Goal: Communication & Community: Answer question/provide support

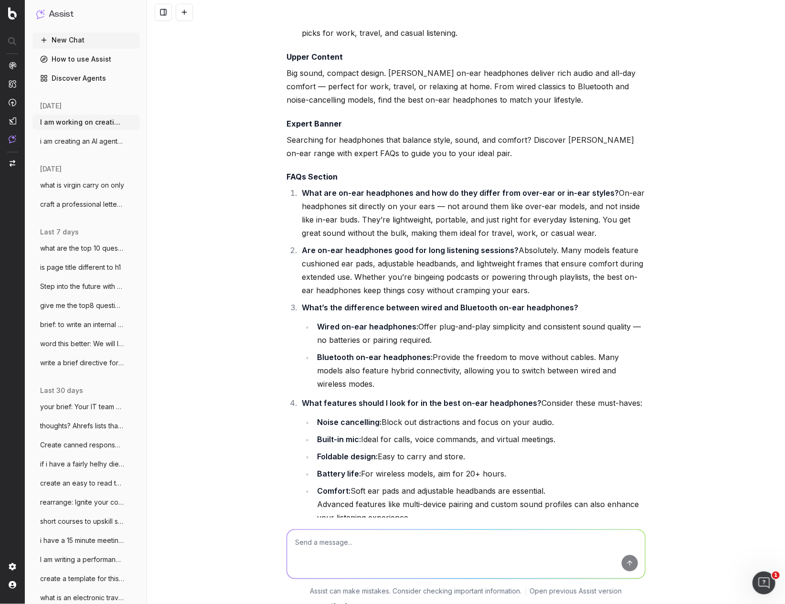
scroll to position [2503, 0]
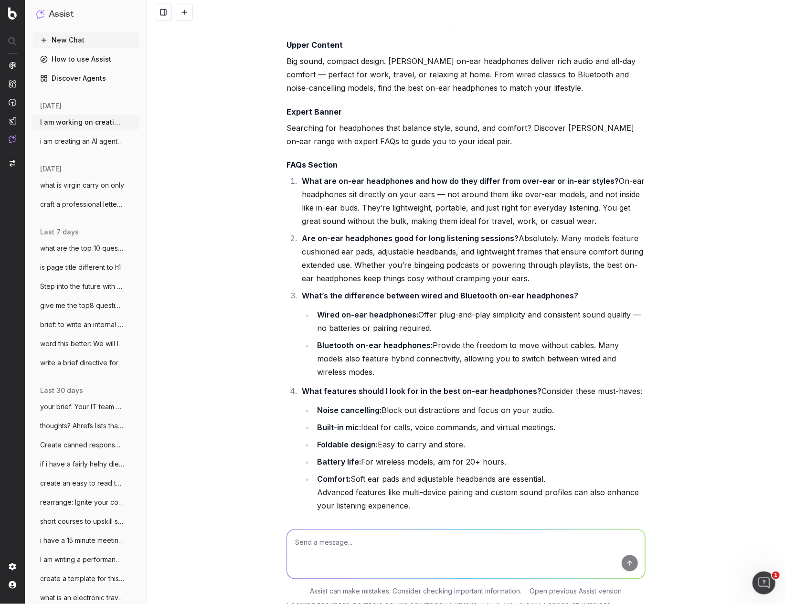
click at [313, 550] on textarea at bounding box center [466, 554] width 358 height 49
drag, startPoint x: 334, startPoint y: 543, endPoint x: 316, endPoint y: 541, distance: 18.7
click at [316, 541] on textarea "there will not be any chnges made to con" at bounding box center [466, 554] width 358 height 49
click at [447, 542] on textarea "there cannott be any chnges made to con" at bounding box center [466, 554] width 358 height 49
click at [549, 543] on textarea "there cannott be any chnges made to contect deadlines. it is an incredibly busy…" at bounding box center [466, 554] width 358 height 49
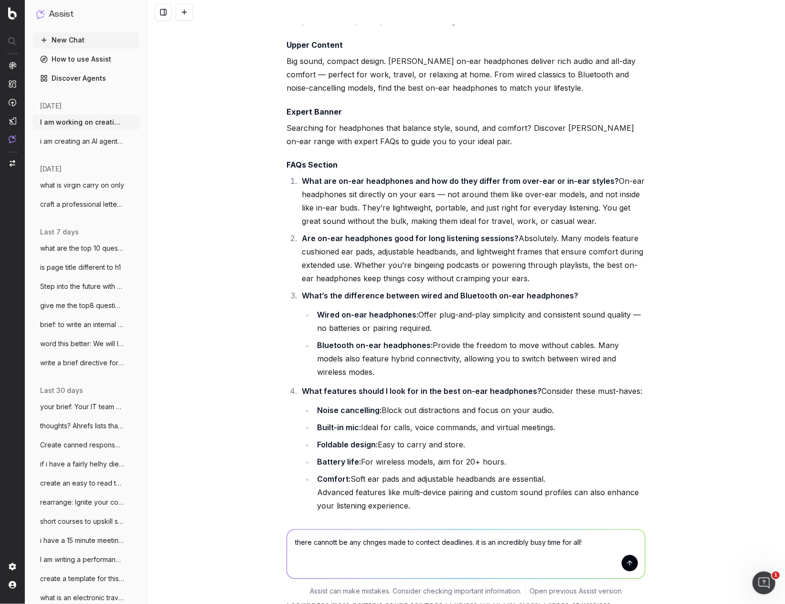
click at [598, 539] on textarea "there cannott be any chnges made to contect deadlines. it is an incredibly busy…" at bounding box center [466, 554] width 358 height 49
click at [581, 555] on textarea "there cannott be any chnges made to contect deadlines. it is an incredibly busy…" at bounding box center [466, 554] width 358 height 49
click at [559, 553] on textarea "there cannott be any chnges made to contect deadlines. it is an incredibly busy…" at bounding box center [466, 554] width 358 height 49
click at [406, 566] on textarea "there cannott be any chnges made to contect deadlines. it is an incredibly busy…" at bounding box center [466, 554] width 358 height 49
drag, startPoint x: 406, startPoint y: 564, endPoint x: 358, endPoint y: 569, distance: 47.6
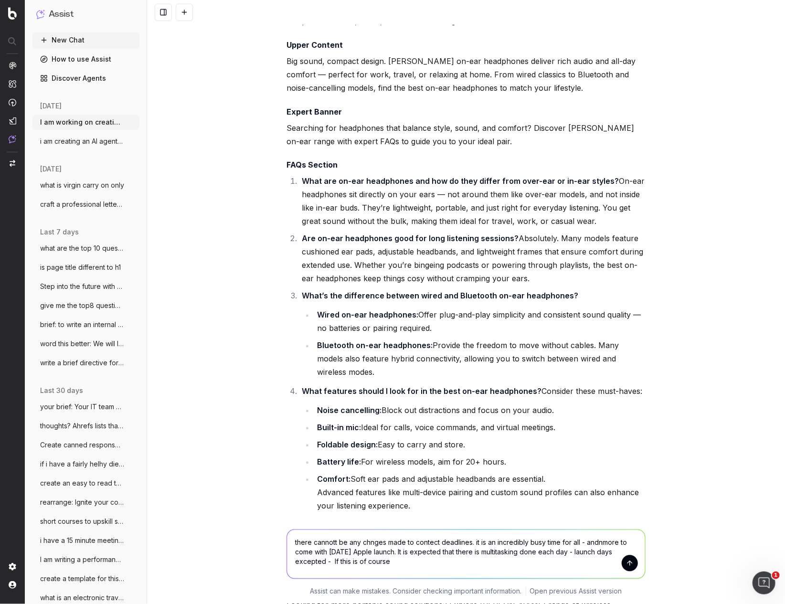
click at [333, 562] on textarea "there cannott be any chnges made to contect deadlines. it is an incredibly busy…" at bounding box center [466, 554] width 358 height 49
type textarea "there cannott be any chnges made to contect deadlines. it is an incredibly busy…"
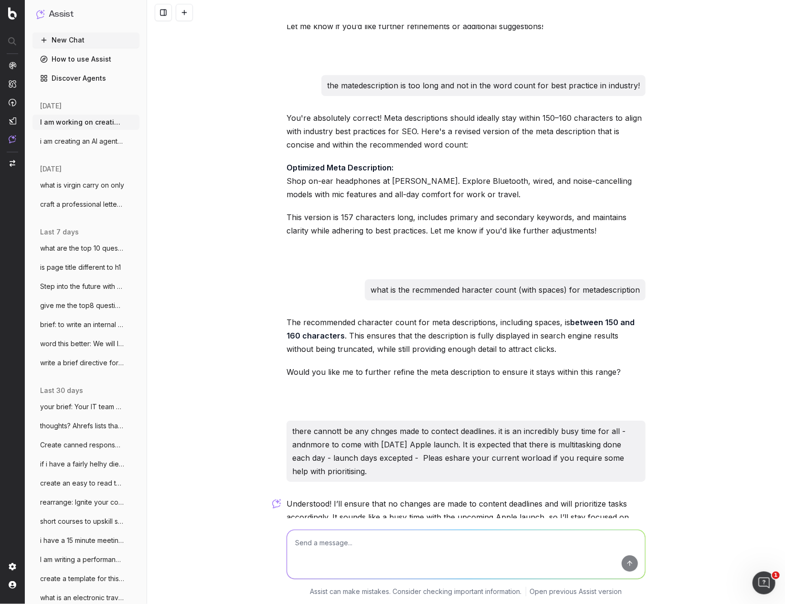
scroll to position [3151, 0]
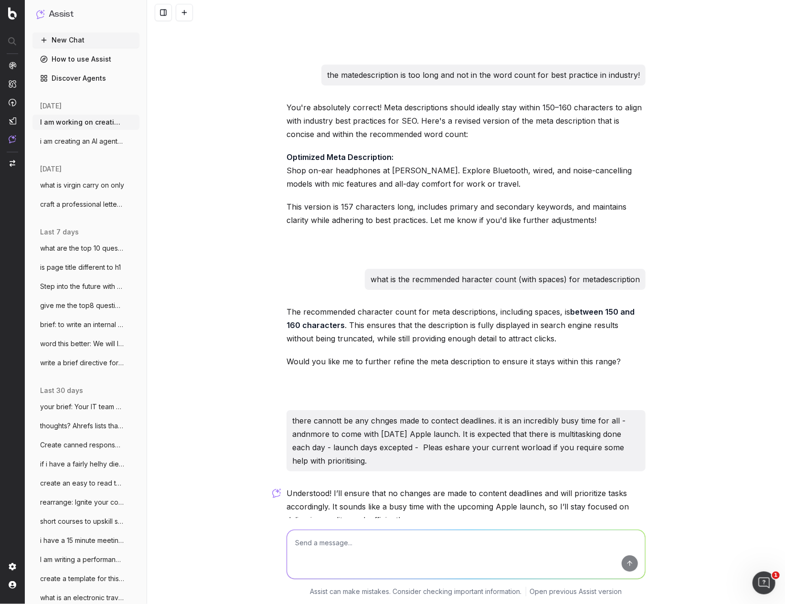
drag, startPoint x: 298, startPoint y: 431, endPoint x: 375, endPoint y: 484, distance: 93.2
click at [375, 472] on div "there cannott be any chnges made to contect deadlines. it is an incredibly busy…" at bounding box center [466, 440] width 359 height 61
copy p "here cannott be any chnges made to contect deadlines. it is an incredibly busy …"
click at [332, 548] on textarea at bounding box center [466, 554] width 358 height 49
paste textarea "here cannott be any chnges made to contect deadlines. it is an incredibly busy …"
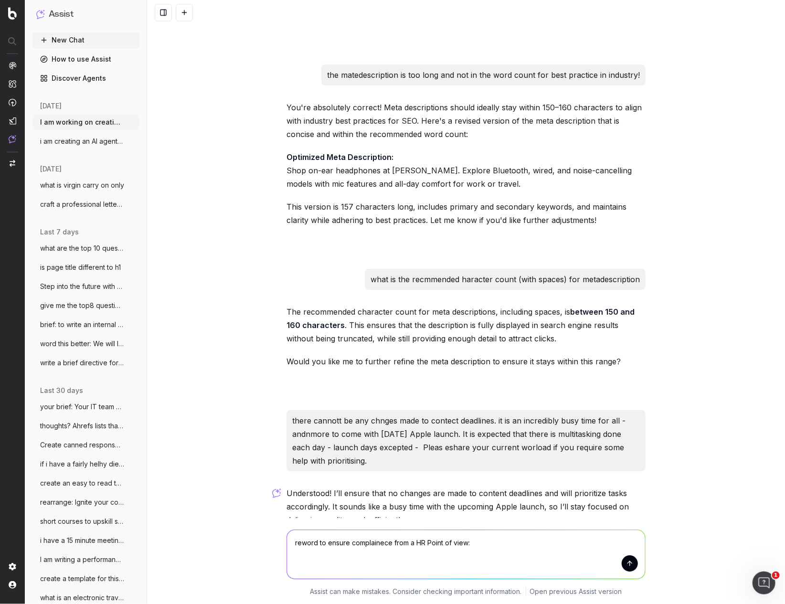
type textarea "reword to ensure complainece from a HR Point of view: here cannott be any chnge…"
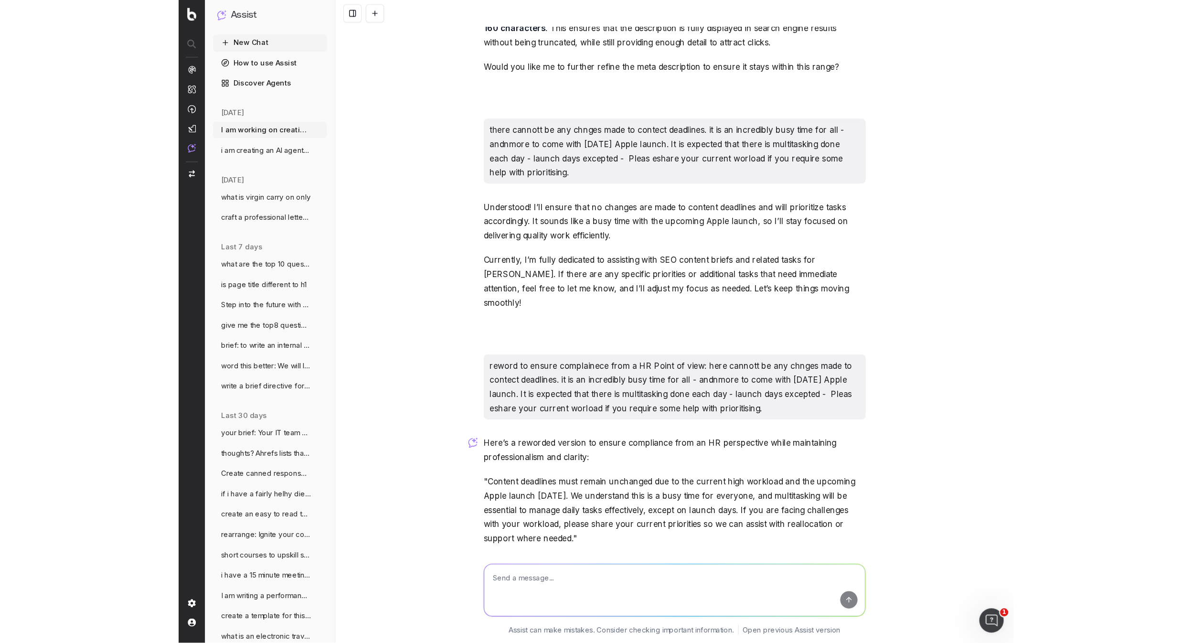
scroll to position [3455, 0]
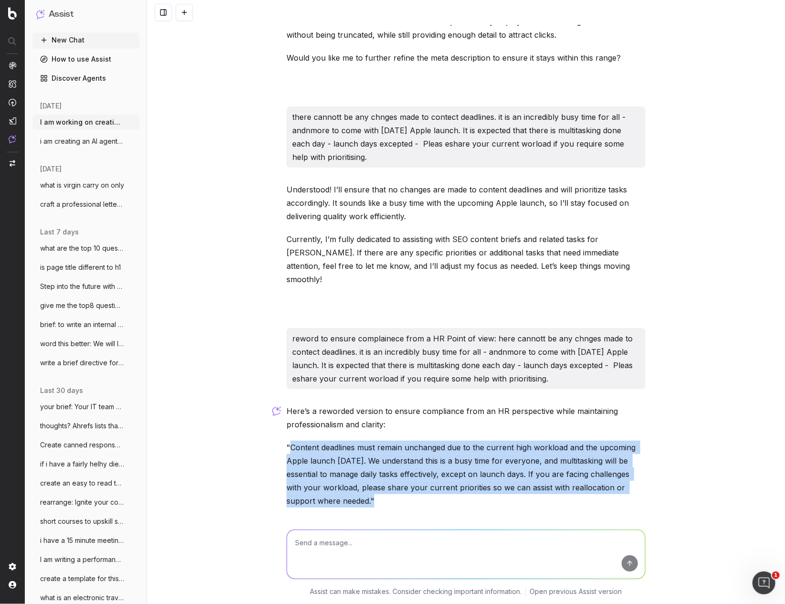
drag, startPoint x: 291, startPoint y: 450, endPoint x: 346, endPoint y: 499, distance: 73.4
click at [341, 501] on p ""Content deadlines must remain unchanged due to the current high workload and t…" at bounding box center [466, 474] width 359 height 67
copy p "Content deadlines must remain unchanged due to the current high workload and th…"
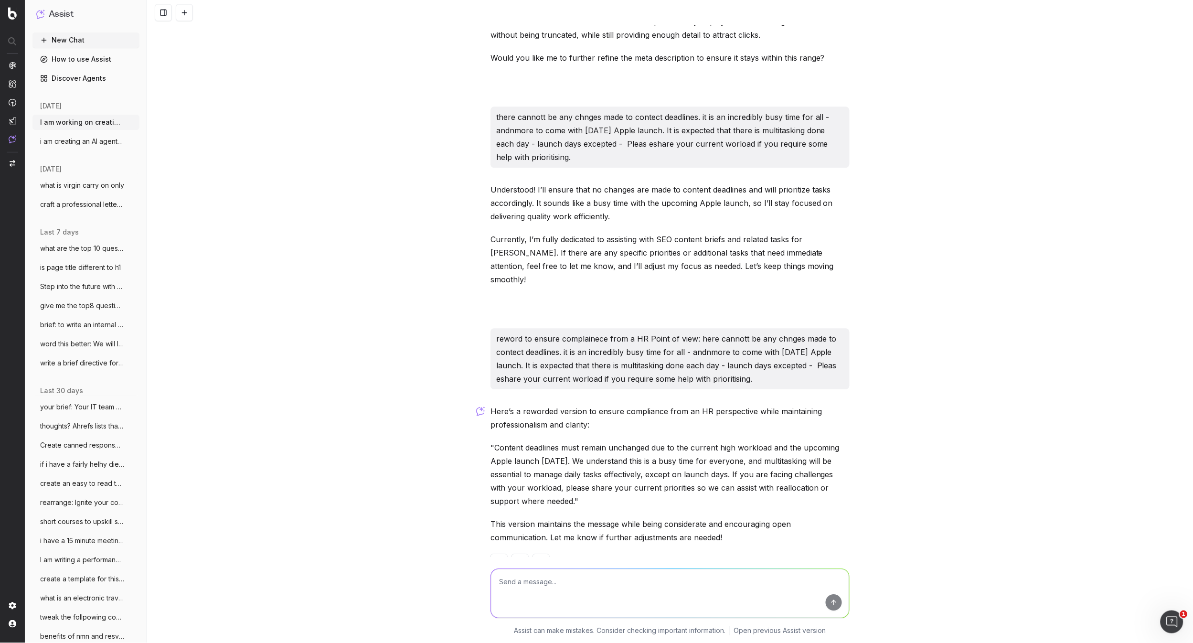
click at [531, 590] on textarea at bounding box center [670, 593] width 358 height 49
paste textarea "Let the store know when you’re leaving so your purchase can be prepared."
type textarea "alternatives for [PERSON_NAME] line in my Ready to Picky Up ecomm Click & Colle…"
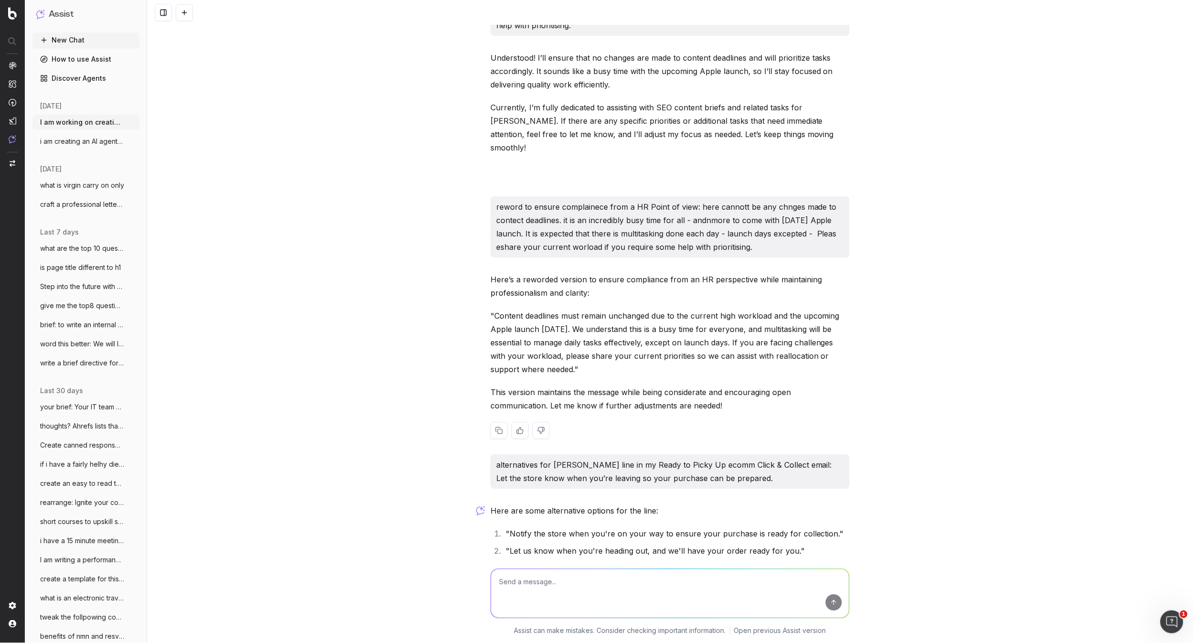
scroll to position [3703, 0]
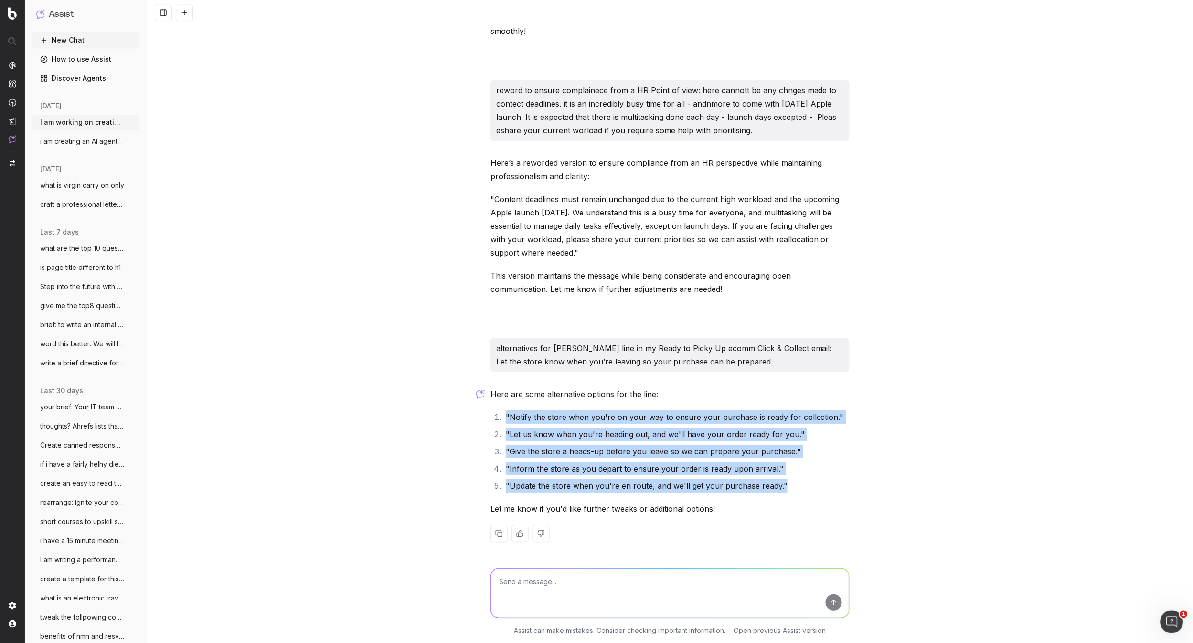
drag, startPoint x: 655, startPoint y: 457, endPoint x: 504, endPoint y: 415, distance: 157.3
click at [504, 417] on ol ""Notify the store when you're on your way to ensure your purchase is ready for …" at bounding box center [670, 451] width 359 height 82
copy ol ""Notify the store when you're on your way to ensure your purchase is ready for …"
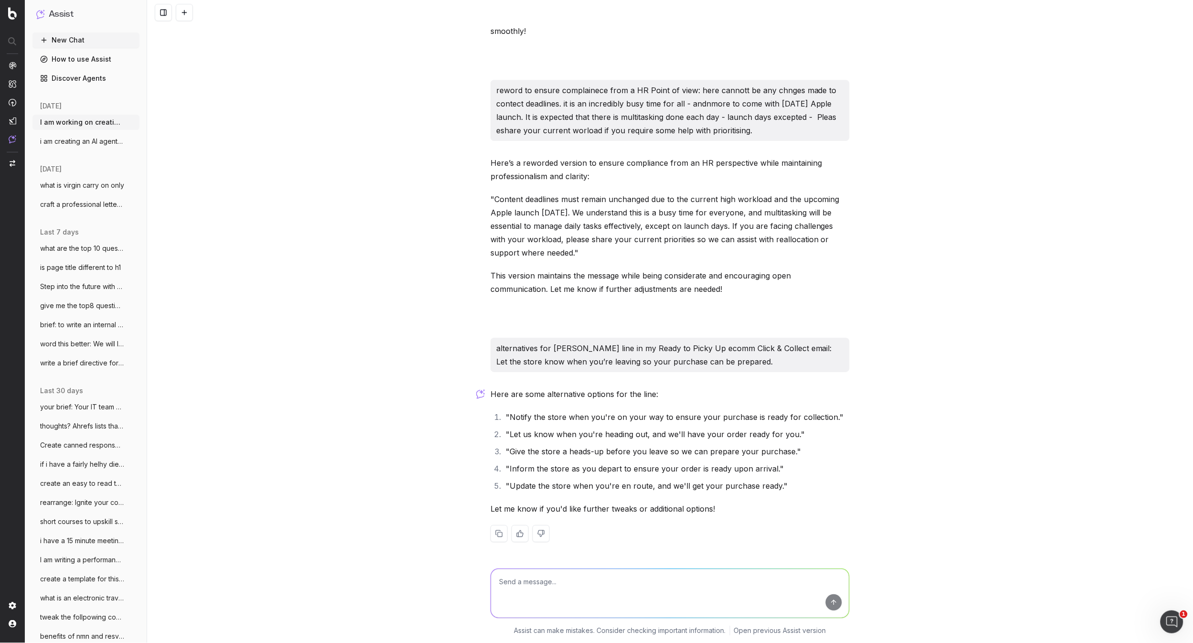
click at [509, 594] on textarea at bounding box center [670, 593] width 358 height 49
type textarea "best practice for impoact and clarity"
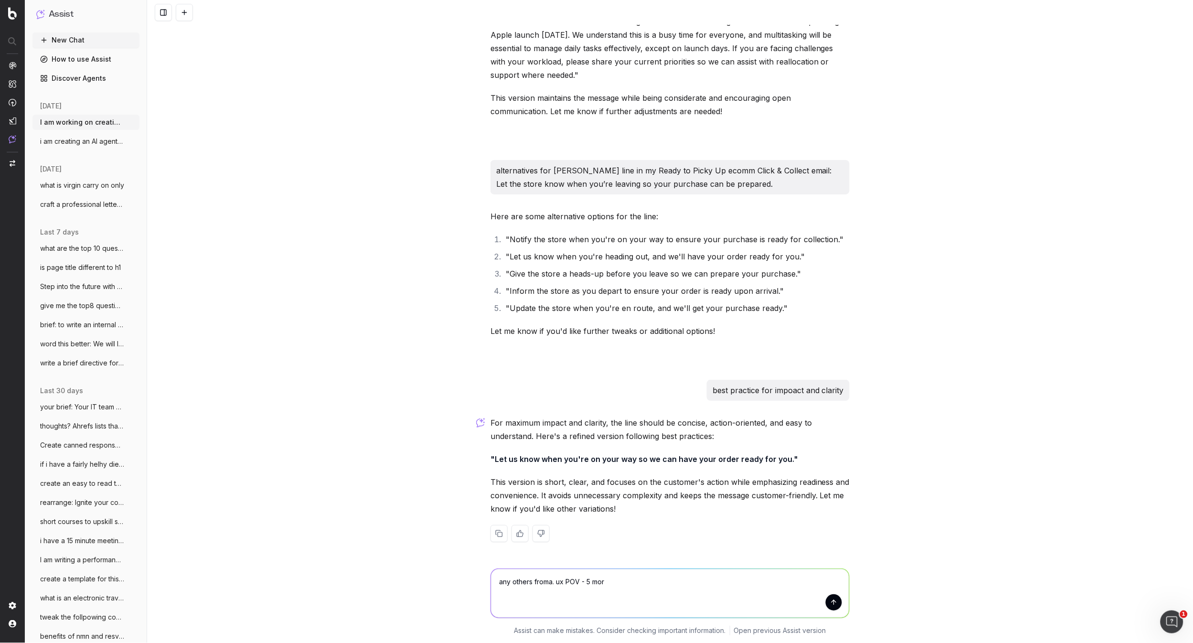
type textarea "any others froma. ux POV - 5 more"
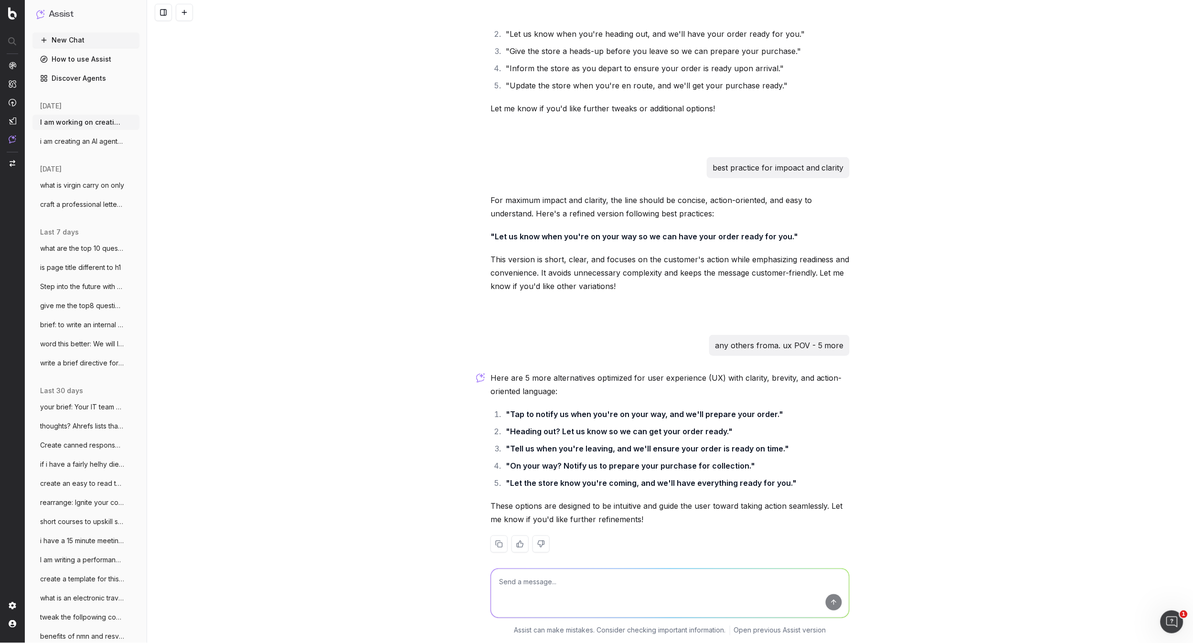
scroll to position [4107, 0]
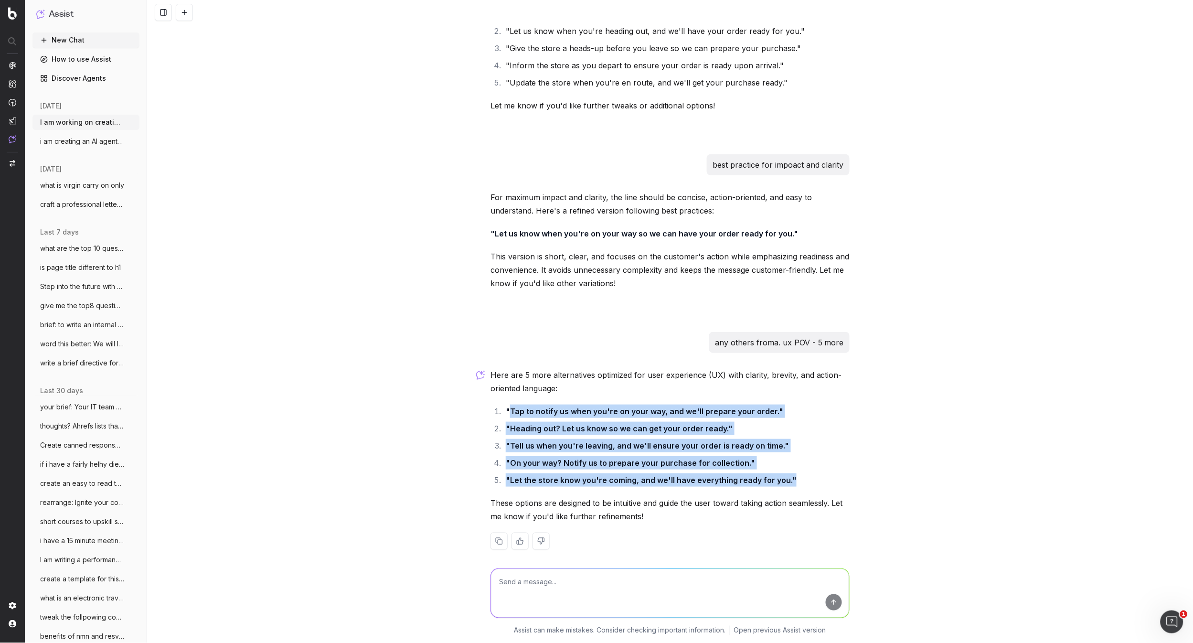
drag, startPoint x: 797, startPoint y: 479, endPoint x: 511, endPoint y: 414, distance: 294.0
click at [511, 414] on ol ""Tap to notify us when you're on your way, and we'll prepare your order." "Head…" at bounding box center [670, 446] width 359 height 82
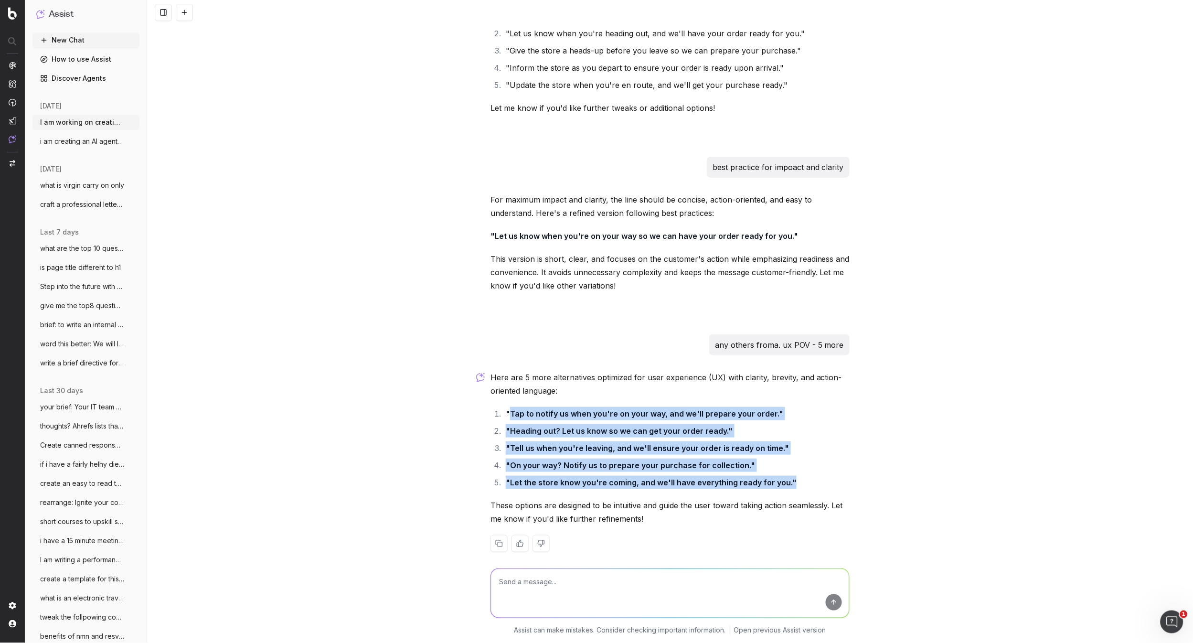
copy ol "Tap to notify us when you're on your way, and we'll prepare your order." "Headi…"
